Goal: Task Accomplishment & Management: Manage account settings

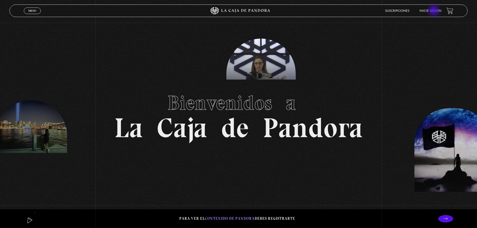
click at [434, 11] on link "Inicie sesión" at bounding box center [430, 11] width 22 height 3
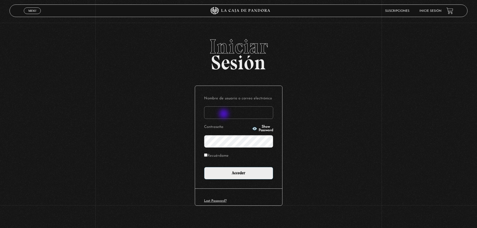
drag, startPoint x: 224, startPoint y: 114, endPoint x: 227, endPoint y: 117, distance: 3.9
click at [224, 114] on input "Nombre de usuario o correo electrónico" at bounding box center [238, 112] width 69 height 13
type input "lauvargas19@hotmail.com"
click at [204, 167] on input "Acceder" at bounding box center [238, 173] width 69 height 13
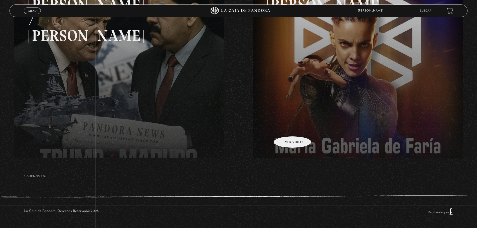
scroll to position [84, 0]
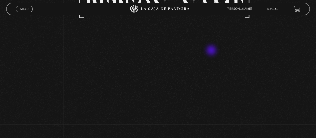
scroll to position [50, 0]
